Goal: Information Seeking & Learning: Learn about a topic

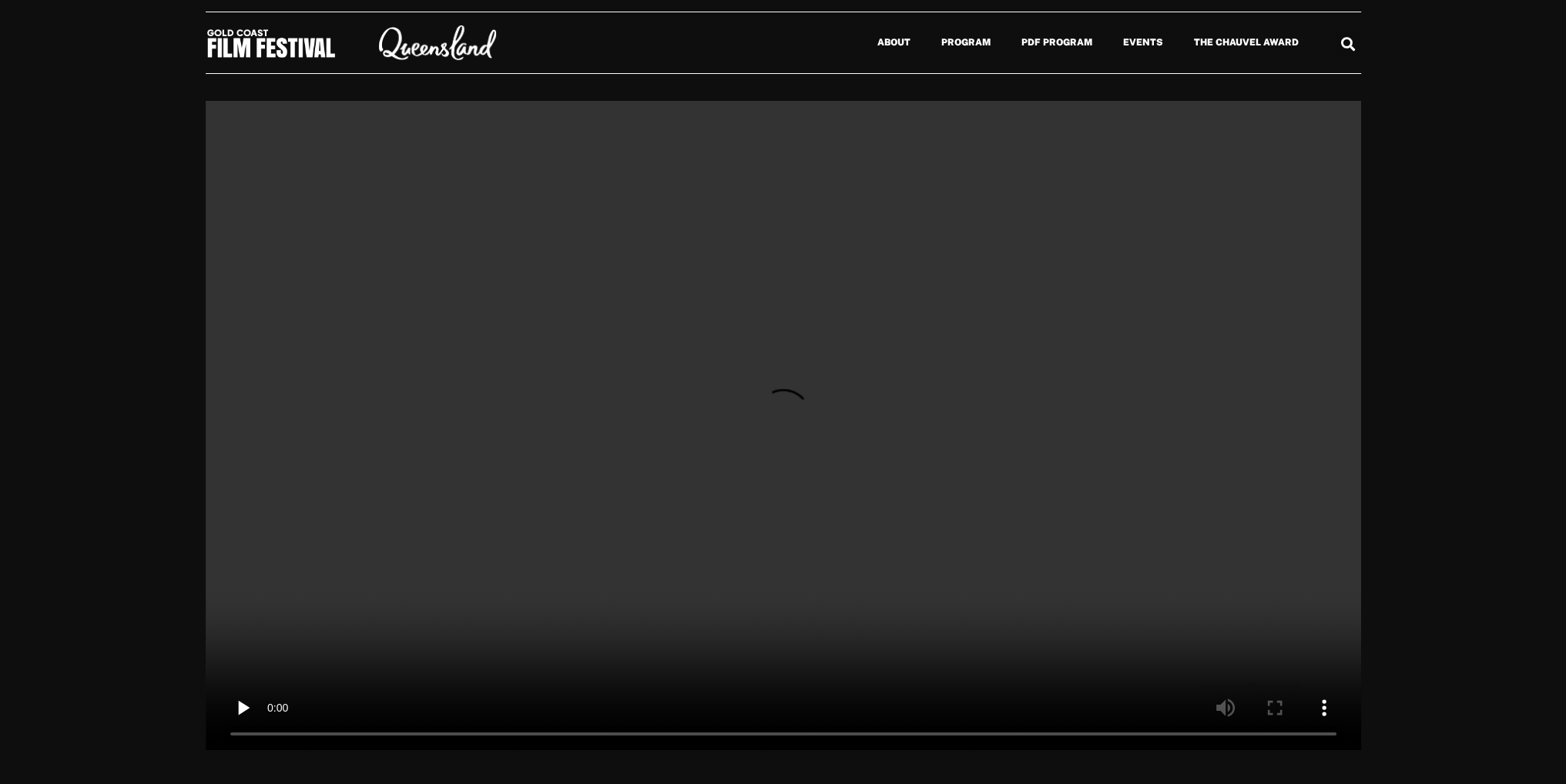
click at [99, 106] on div "April 2, 2025 April 2, 2025 April 2, 2025 April 2, 2025 April 2, 2025" at bounding box center [783, 425] width 1566 height 650
click at [986, 45] on link "Program" at bounding box center [966, 42] width 80 height 35
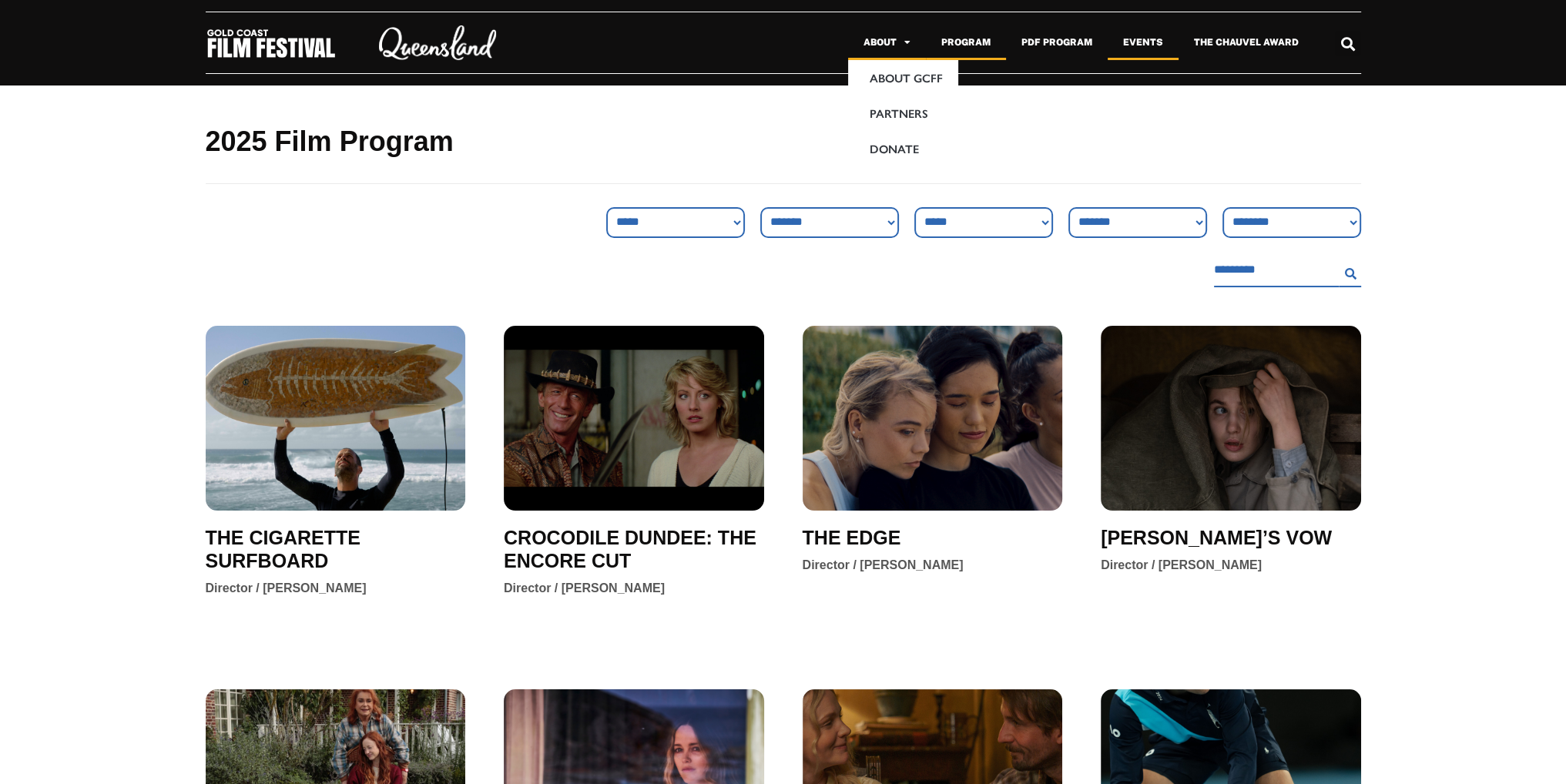
click at [1141, 44] on link "Events" at bounding box center [1143, 42] width 71 height 35
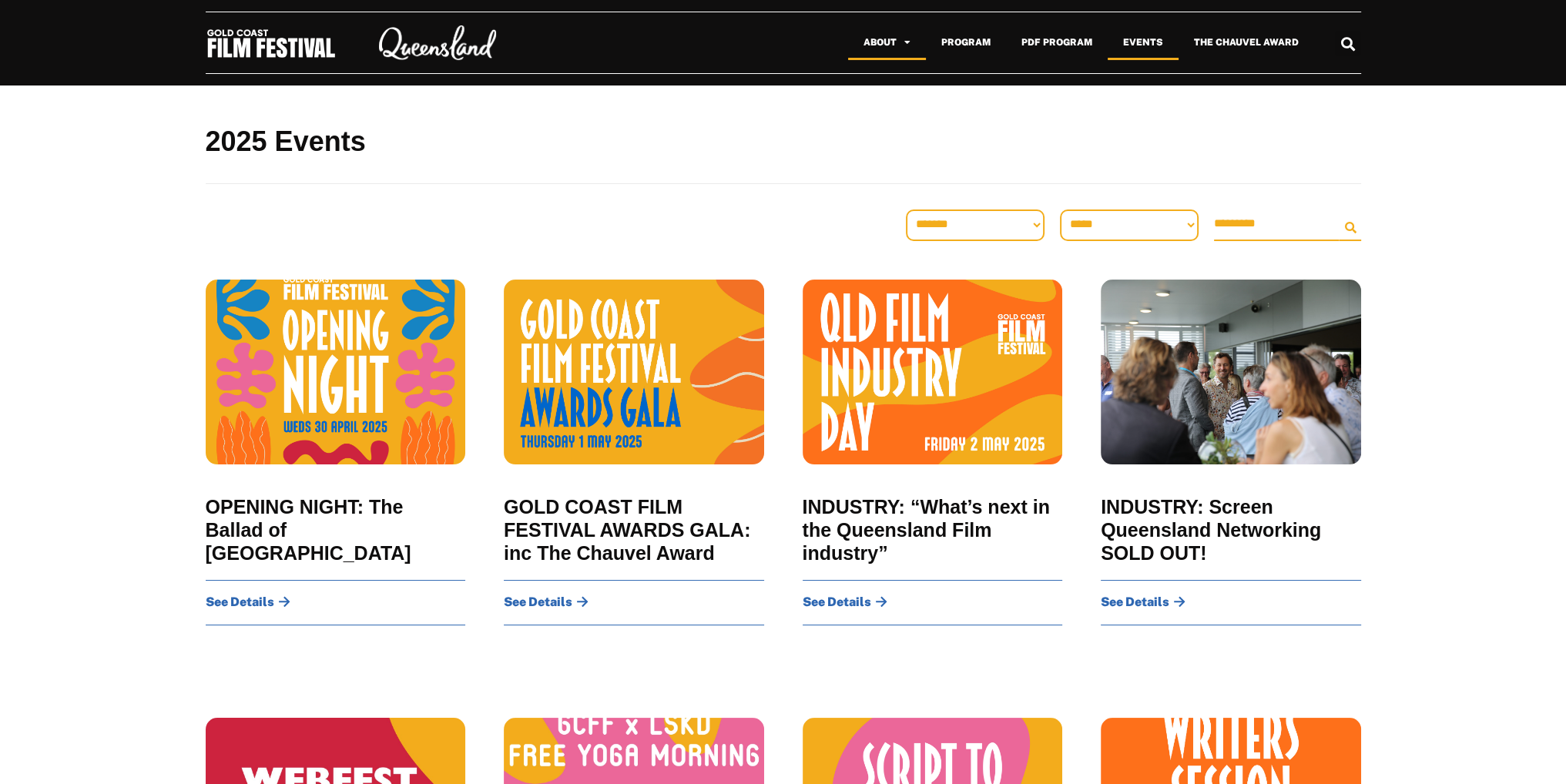
click at [875, 41] on link "About" at bounding box center [887, 42] width 78 height 35
click at [896, 43] on link "About" at bounding box center [887, 42] width 78 height 35
click at [900, 77] on link "About GCFF" at bounding box center [903, 77] width 110 height 35
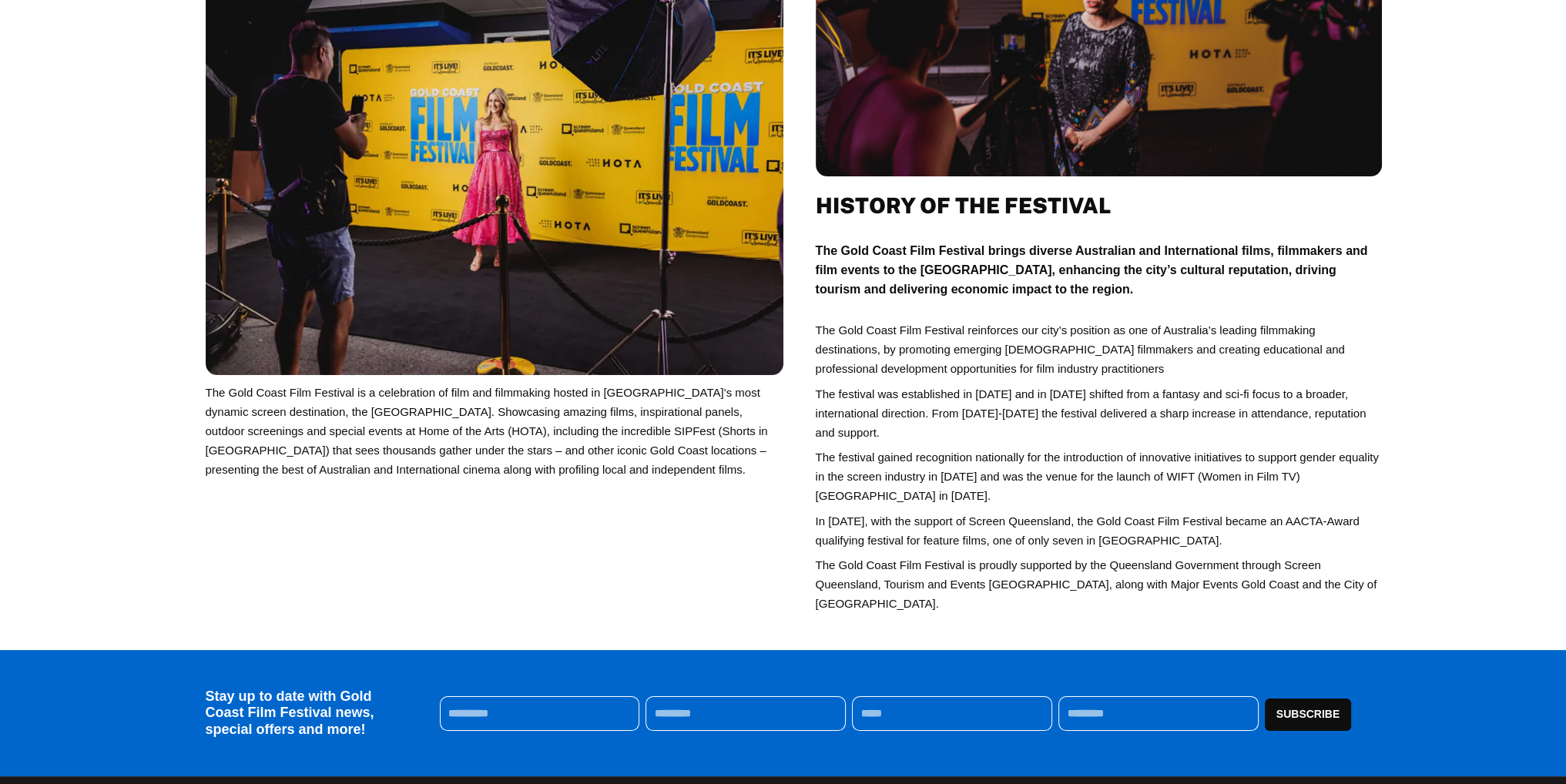
scroll to position [385, 0]
